Goal: Navigation & Orientation: Find specific page/section

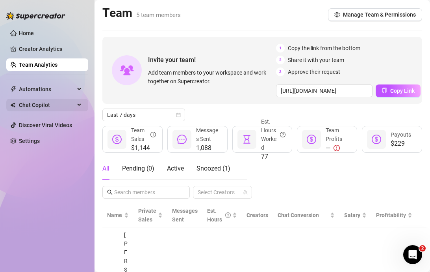
click at [48, 103] on span "Chat Copilot" at bounding box center [47, 105] width 56 height 13
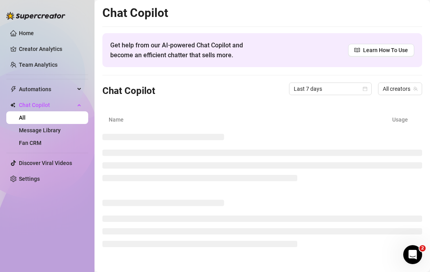
click at [38, 73] on ul "Home Creator Analytics Team Analytics Automations Chat Copilot All Message Libr…" at bounding box center [47, 106] width 82 height 164
click at [38, 66] on link "Team Analytics" at bounding box center [38, 64] width 39 height 6
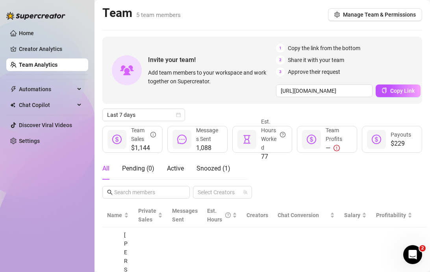
click at [39, 65] on link "Team Analytics" at bounding box center [38, 64] width 39 height 6
click at [44, 86] on span "Automations" at bounding box center [47, 89] width 56 height 13
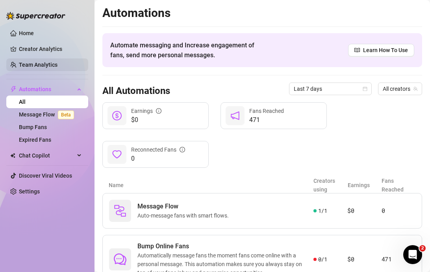
click at [49, 64] on link "Team Analytics" at bounding box center [38, 64] width 39 height 6
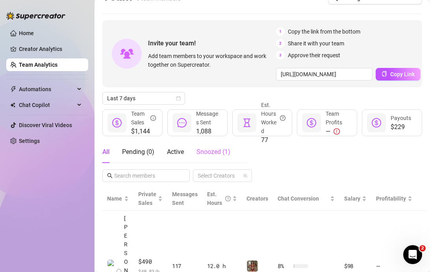
scroll to position [18, 0]
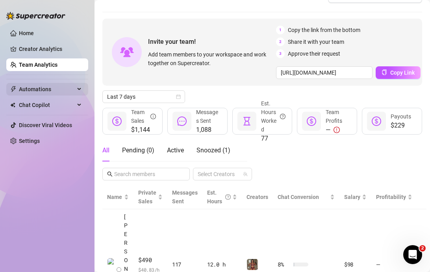
click at [54, 90] on span "Automations" at bounding box center [47, 89] width 56 height 13
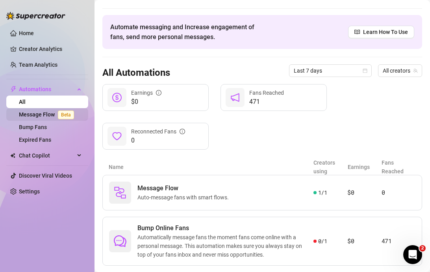
click at [44, 117] on link "Message Flow Beta" at bounding box center [48, 114] width 58 height 6
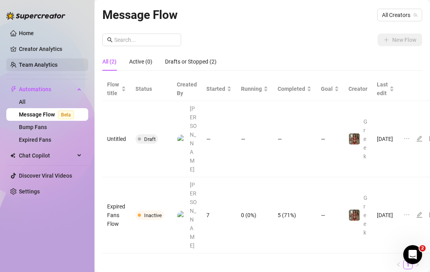
click at [49, 61] on link "Team Analytics" at bounding box center [38, 64] width 39 height 6
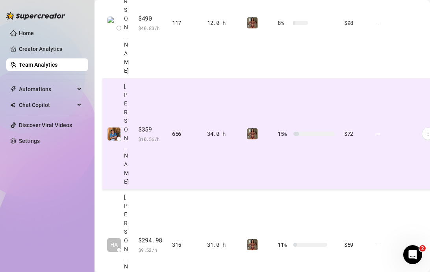
scroll to position [273, 0]
